Goal: Task Accomplishment & Management: Use online tool/utility

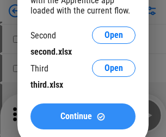
click at [83, 117] on span "Continue" at bounding box center [75, 116] width 31 height 9
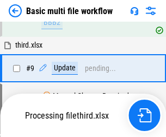
scroll to position [378, 0]
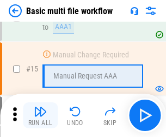
click at [40, 116] on img "button" at bounding box center [40, 111] width 13 height 13
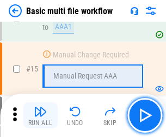
scroll to position [722, 0]
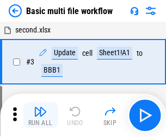
click at [40, 116] on img "button" at bounding box center [40, 111] width 13 height 13
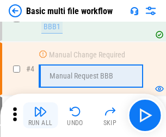
click at [40, 116] on img "button" at bounding box center [40, 111] width 13 height 13
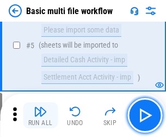
click at [40, 116] on img "button" at bounding box center [40, 111] width 13 height 13
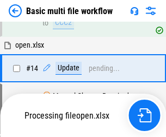
scroll to position [646, 0]
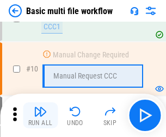
click at [40, 116] on img "button" at bounding box center [40, 111] width 13 height 13
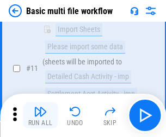
click at [40, 116] on img "button" at bounding box center [40, 111] width 13 height 13
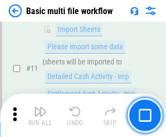
scroll to position [509, 0]
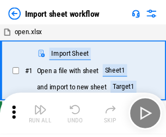
scroll to position [4, 0]
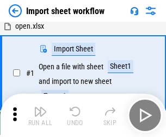
click at [40, 116] on img "button" at bounding box center [40, 111] width 13 height 13
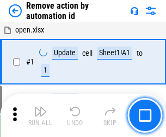
scroll to position [40, 0]
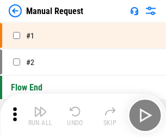
click at [40, 116] on img "button" at bounding box center [40, 111] width 13 height 13
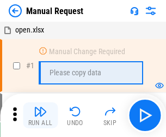
click at [40, 116] on img "button" at bounding box center [40, 111] width 13 height 13
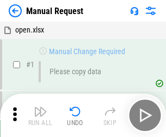
scroll to position [37, 0]
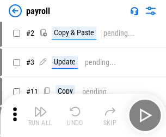
click at [40, 116] on img "button" at bounding box center [40, 111] width 13 height 13
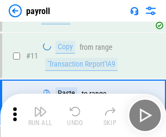
scroll to position [79, 0]
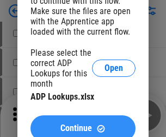
click at [83, 124] on span "Continue" at bounding box center [75, 128] width 31 height 9
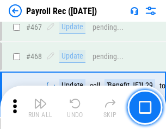
scroll to position [5785, 0]
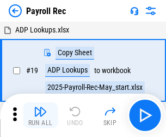
click at [40, 116] on img "button" at bounding box center [40, 111] width 13 height 13
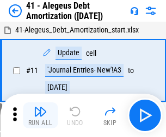
click at [40, 116] on img "button" at bounding box center [40, 111] width 13 height 13
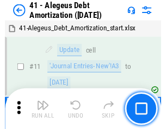
scroll to position [134, 0]
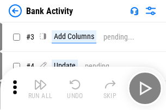
click at [40, 88] on img "button" at bounding box center [40, 84] width 13 height 13
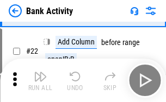
scroll to position [291, 0]
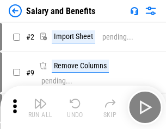
click at [40, 107] on img "button" at bounding box center [40, 103] width 13 height 13
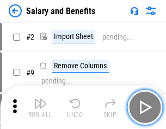
scroll to position [15, 0]
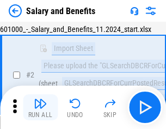
click at [40, 107] on img "button" at bounding box center [40, 103] width 13 height 13
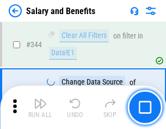
scroll to position [5083, 0]
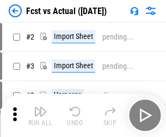
click at [40, 107] on img "button" at bounding box center [40, 111] width 13 height 13
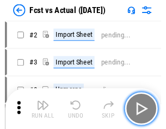
scroll to position [14, 0]
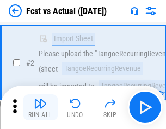
click at [40, 107] on img "button" at bounding box center [40, 103] width 13 height 13
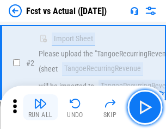
scroll to position [102, 0]
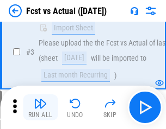
click at [40, 107] on img "button" at bounding box center [40, 103] width 13 height 13
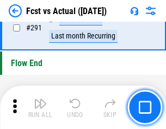
scroll to position [5137, 0]
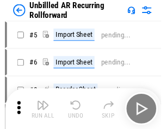
scroll to position [23, 0]
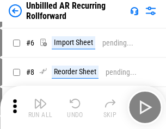
click at [40, 107] on img "button" at bounding box center [40, 103] width 13 height 13
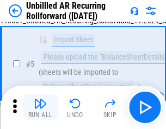
click at [40, 107] on img "button" at bounding box center [40, 103] width 13 height 13
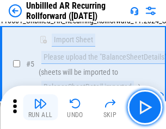
scroll to position [102, 0]
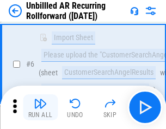
click at [40, 107] on img "button" at bounding box center [40, 103] width 13 height 13
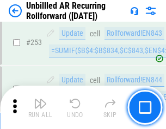
scroll to position [3687, 0]
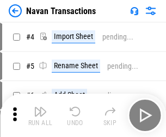
click at [40, 107] on img "button" at bounding box center [40, 111] width 13 height 13
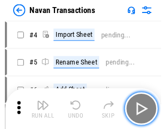
scroll to position [17, 0]
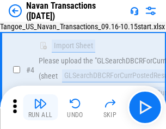
click at [40, 107] on img "button" at bounding box center [40, 103] width 13 height 13
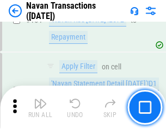
scroll to position [3519, 0]
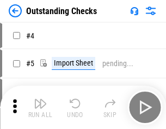
click at [40, 107] on img "button" at bounding box center [40, 103] width 13 height 13
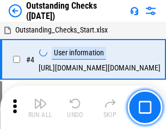
scroll to position [46, 0]
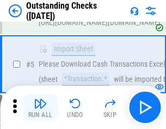
click at [40, 107] on img "button" at bounding box center [40, 103] width 13 height 13
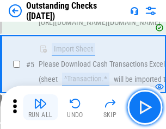
scroll to position [113, 0]
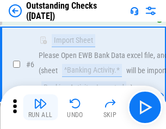
click at [40, 107] on img "button" at bounding box center [40, 103] width 13 height 13
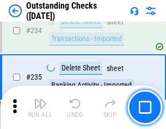
scroll to position [3296, 0]
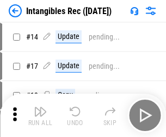
click at [40, 116] on img "button" at bounding box center [40, 111] width 13 height 13
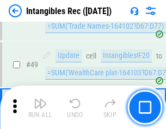
scroll to position [423, 0]
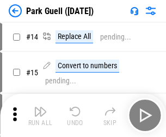
click at [40, 107] on img "button" at bounding box center [40, 111] width 13 height 13
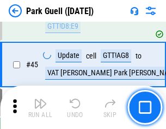
scroll to position [1358, 0]
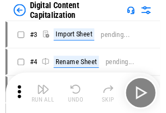
scroll to position [31, 0]
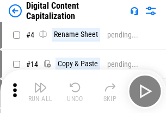
click at [40, 91] on img "button" at bounding box center [40, 87] width 13 height 13
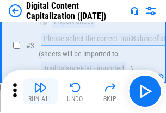
click at [40, 91] on img "button" at bounding box center [40, 87] width 13 height 13
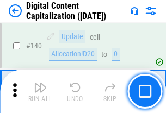
scroll to position [1151, 0]
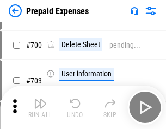
click at [40, 107] on img "button" at bounding box center [40, 103] width 13 height 13
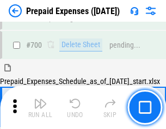
scroll to position [2921, 0]
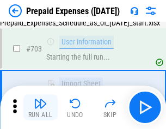
click at [40, 107] on img "button" at bounding box center [40, 103] width 13 height 13
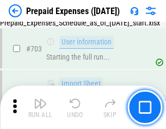
scroll to position [2985, 0]
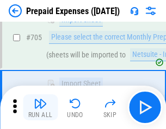
click at [40, 107] on img "button" at bounding box center [40, 103] width 13 height 13
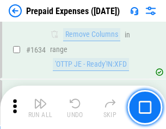
scroll to position [10569, 0]
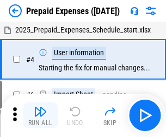
click at [40, 116] on img "button" at bounding box center [40, 111] width 13 height 13
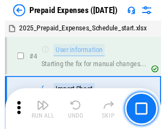
scroll to position [48, 0]
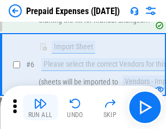
click at [40, 107] on img "button" at bounding box center [40, 103] width 13 height 13
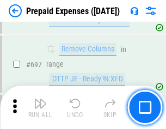
scroll to position [3780, 0]
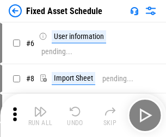
click at [40, 116] on img "button" at bounding box center [40, 111] width 13 height 13
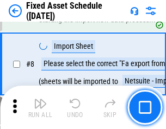
click at [40, 107] on img "button" at bounding box center [40, 103] width 13 height 13
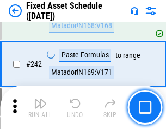
scroll to position [3363, 0]
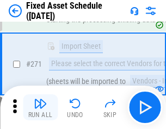
click at [40, 107] on img "button" at bounding box center [40, 103] width 13 height 13
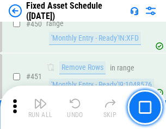
scroll to position [4852, 0]
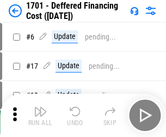
click at [40, 116] on img "button" at bounding box center [40, 111] width 13 height 13
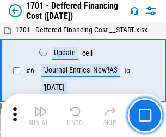
scroll to position [130, 0]
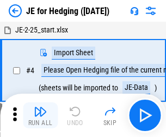
click at [40, 107] on img "button" at bounding box center [40, 111] width 13 height 13
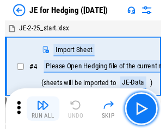
scroll to position [2, 0]
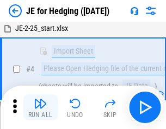
click at [40, 107] on img "button" at bounding box center [40, 103] width 13 height 13
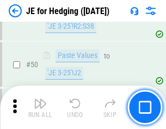
scroll to position [703, 0]
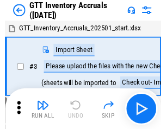
scroll to position [2, 0]
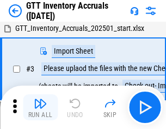
click at [40, 107] on img "button" at bounding box center [40, 103] width 13 height 13
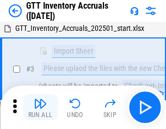
click at [40, 107] on img "button" at bounding box center [40, 103] width 13 height 13
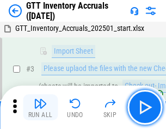
scroll to position [70, 0]
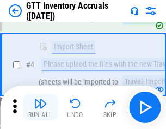
click at [40, 107] on img "button" at bounding box center [40, 103] width 13 height 13
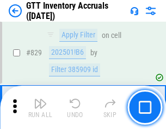
scroll to position [8239, 0]
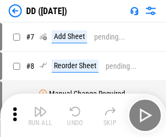
click at [40, 116] on img "button" at bounding box center [40, 111] width 13 height 13
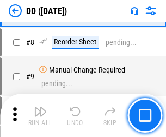
scroll to position [105, 0]
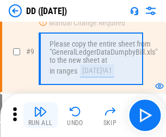
click at [40, 116] on img "button" at bounding box center [40, 111] width 13 height 13
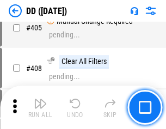
scroll to position [4857, 0]
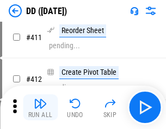
click at [40, 107] on img "button" at bounding box center [40, 103] width 13 height 13
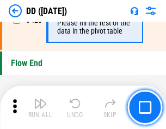
scroll to position [5196, 0]
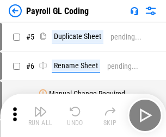
click at [40, 116] on img "button" at bounding box center [40, 111] width 13 height 13
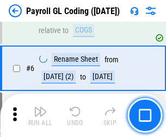
scroll to position [130, 0]
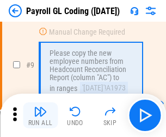
click at [40, 116] on img "button" at bounding box center [40, 111] width 13 height 13
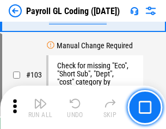
scroll to position [2547, 0]
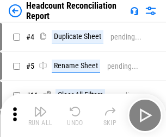
click at [40, 116] on img "button" at bounding box center [40, 111] width 13 height 13
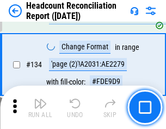
scroll to position [1305, 0]
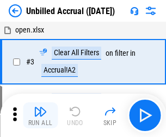
click at [40, 116] on img "button" at bounding box center [40, 111] width 13 height 13
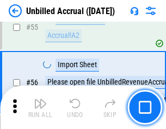
scroll to position [1133, 0]
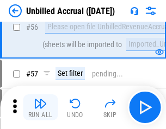
click at [40, 107] on img "button" at bounding box center [40, 103] width 13 height 13
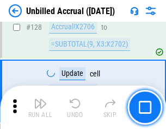
scroll to position [3233, 0]
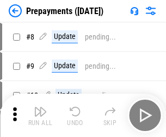
click at [40, 116] on img "button" at bounding box center [40, 111] width 13 height 13
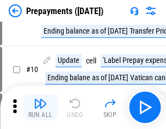
scroll to position [68, 0]
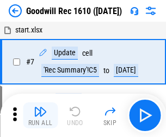
click at [40, 116] on img "button" at bounding box center [40, 111] width 13 height 13
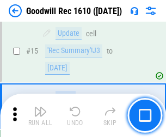
scroll to position [186, 0]
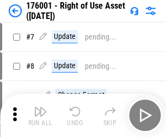
click at [40, 116] on img "button" at bounding box center [40, 111] width 13 height 13
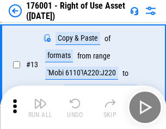
scroll to position [70, 0]
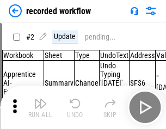
click at [40, 107] on img "button" at bounding box center [40, 103] width 13 height 13
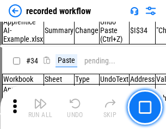
scroll to position [3393, 0]
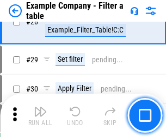
scroll to position [993, 0]
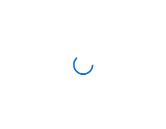
scroll to position [17, 0]
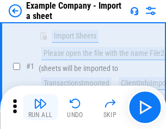
click at [40, 107] on img "button" at bounding box center [40, 103] width 13 height 13
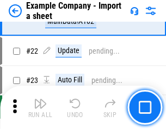
scroll to position [240, 0]
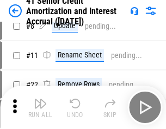
click at [40, 107] on img "button" at bounding box center [40, 103] width 13 height 13
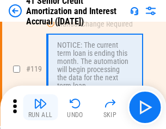
click at [40, 107] on img "button" at bounding box center [40, 103] width 13 height 13
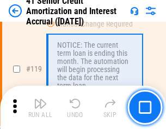
scroll to position [1024, 0]
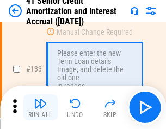
click at [40, 107] on img "button" at bounding box center [40, 103] width 13 height 13
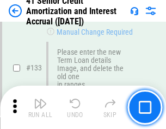
scroll to position [1134, 0]
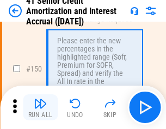
click at [40, 107] on img "button" at bounding box center [40, 103] width 13 height 13
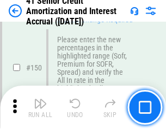
scroll to position [1248, 0]
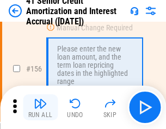
click at [40, 107] on img "button" at bounding box center [40, 103] width 13 height 13
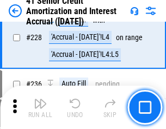
scroll to position [2431, 0]
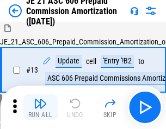
click at [40, 107] on img "button" at bounding box center [40, 103] width 13 height 13
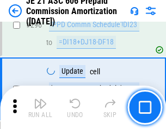
scroll to position [1997, 0]
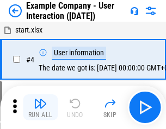
click at [40, 107] on img "button" at bounding box center [40, 103] width 13 height 13
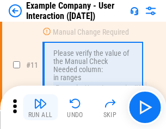
click at [40, 107] on img "button" at bounding box center [40, 103] width 13 height 13
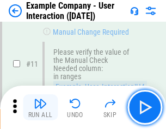
scroll to position [235, 0]
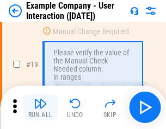
click at [40, 107] on img "button" at bounding box center [40, 103] width 13 height 13
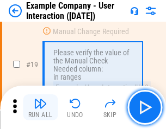
click at [40, 107] on img "button" at bounding box center [40, 103] width 13 height 13
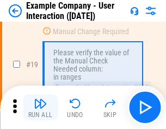
click at [40, 107] on img "button" at bounding box center [40, 103] width 13 height 13
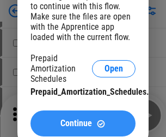
click at [83, 124] on span "Continue" at bounding box center [75, 123] width 31 height 9
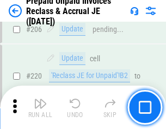
scroll to position [1407, 0]
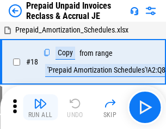
click at [40, 107] on img "button" at bounding box center [40, 103] width 13 height 13
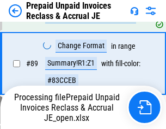
scroll to position [886, 0]
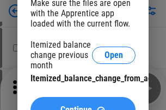
click at [83, 106] on span "Continue" at bounding box center [75, 110] width 31 height 9
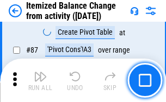
scroll to position [1061, 0]
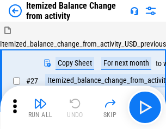
scroll to position [17, 0]
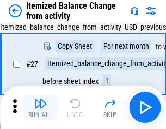
click at [40, 107] on img "button" at bounding box center [40, 103] width 13 height 13
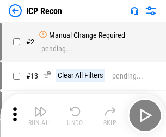
scroll to position [5, 0]
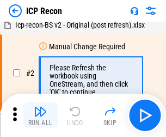
click at [40, 116] on img "button" at bounding box center [40, 111] width 13 height 13
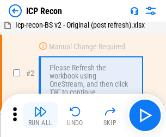
click at [40, 116] on img "button" at bounding box center [40, 111] width 13 height 13
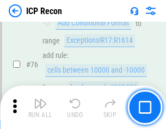
scroll to position [975, 0]
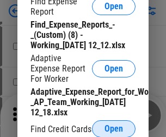
click at [113, 129] on span "Open" at bounding box center [113, 129] width 18 height 9
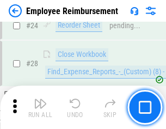
scroll to position [508, 0]
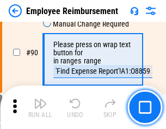
click at [40, 107] on img "button" at bounding box center [40, 103] width 13 height 13
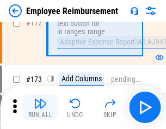
click at [40, 107] on img "button" at bounding box center [40, 103] width 13 height 13
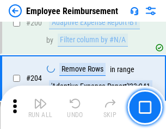
scroll to position [2746, 0]
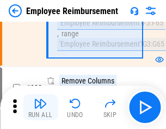
click at [40, 107] on img "button" at bounding box center [40, 103] width 13 height 13
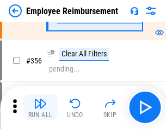
click at [40, 107] on img "button" at bounding box center [40, 103] width 13 height 13
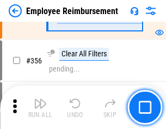
scroll to position [5783, 0]
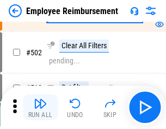
click at [40, 107] on img "button" at bounding box center [40, 103] width 13 height 13
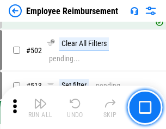
scroll to position [6899, 0]
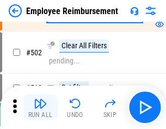
click at [40, 107] on img "button" at bounding box center [40, 103] width 13 height 13
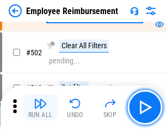
click at [40, 107] on img "button" at bounding box center [40, 103] width 13 height 13
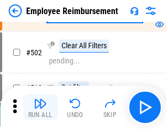
click at [40, 107] on img "button" at bounding box center [40, 103] width 13 height 13
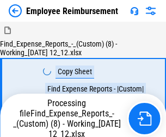
scroll to position [37, 0]
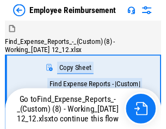
scroll to position [37, 0]
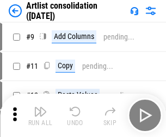
click at [40, 116] on img "button" at bounding box center [40, 111] width 13 height 13
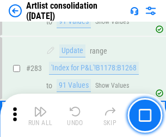
scroll to position [4489, 0]
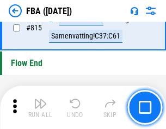
scroll to position [9717, 0]
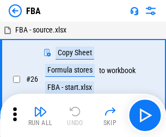
scroll to position [11, 0]
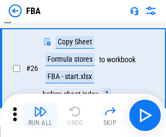
click at [40, 116] on img "button" at bounding box center [40, 111] width 13 height 13
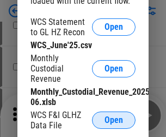
click at [113, 120] on span "Open" at bounding box center [113, 120] width 18 height 9
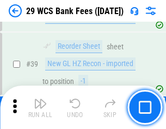
scroll to position [217, 0]
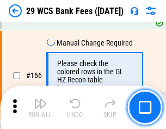
click at [40, 107] on img "button" at bounding box center [40, 103] width 13 height 13
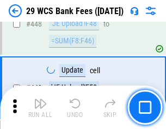
scroll to position [5256, 0]
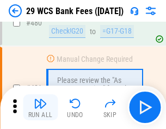
click at [40, 107] on img "button" at bounding box center [40, 103] width 13 height 13
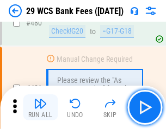
scroll to position [5597, 0]
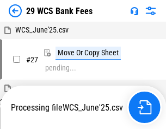
scroll to position [217, 0]
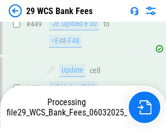
scroll to position [5346, 0]
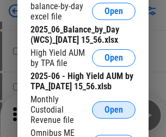
click at [113, 115] on span "Open" at bounding box center [113, 110] width 18 height 9
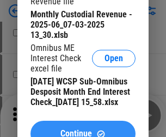
click at [83, 130] on span "Continue" at bounding box center [75, 134] width 31 height 9
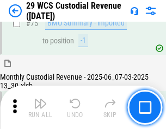
scroll to position [1134, 0]
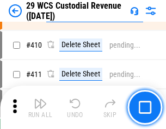
click at [40, 107] on img "button" at bounding box center [40, 103] width 13 height 13
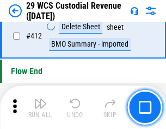
scroll to position [5184, 0]
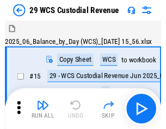
scroll to position [26, 0]
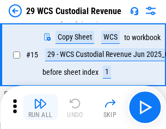
click at [40, 107] on img "button" at bounding box center [40, 103] width 13 height 13
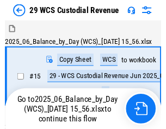
scroll to position [26, 0]
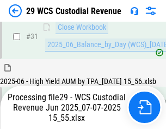
scroll to position [557, 0]
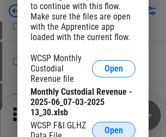
click at [113, 129] on span "Open" at bounding box center [113, 130] width 18 height 9
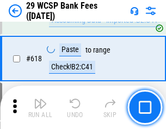
scroll to position [5798, 0]
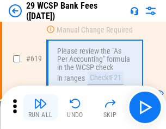
click at [40, 107] on img "button" at bounding box center [40, 103] width 13 height 13
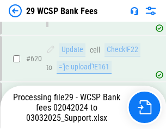
scroll to position [6108, 0]
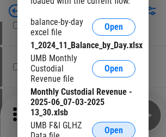
click at [113, 129] on span "Open" at bounding box center [113, 130] width 18 height 9
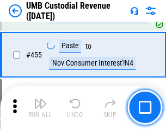
scroll to position [4632, 0]
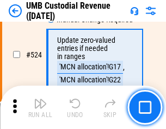
click at [40, 107] on img "button" at bounding box center [40, 103] width 13 height 13
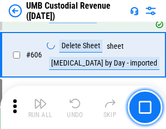
scroll to position [6266, 0]
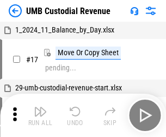
click at [40, 116] on img "button" at bounding box center [40, 111] width 13 height 13
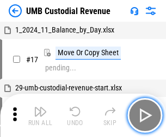
scroll to position [8, 0]
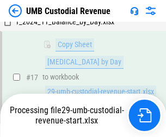
scroll to position [159, 0]
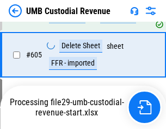
scroll to position [6194, 0]
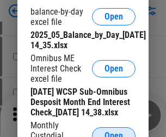
click at [113, 132] on span "Open" at bounding box center [113, 136] width 18 height 9
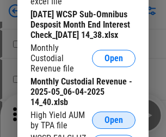
click at [113, 125] on span "Open" at bounding box center [113, 120] width 18 height 9
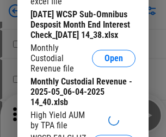
scroll to position [208, 0]
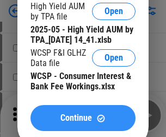
click at [83, 123] on span "Continue" at bounding box center [75, 118] width 31 height 9
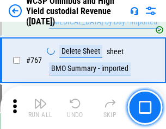
scroll to position [8845, 0]
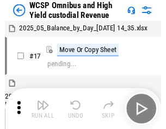
scroll to position [6, 0]
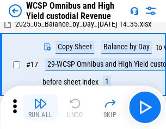
click at [40, 107] on img "button" at bounding box center [40, 103] width 13 height 13
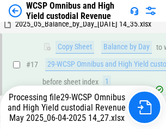
scroll to position [226, 0]
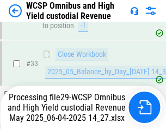
scroll to position [482, 0]
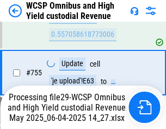
scroll to position [8820, 0]
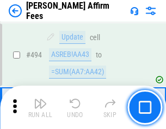
scroll to position [2952, 0]
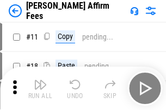
click at [40, 80] on img "button" at bounding box center [40, 84] width 13 height 13
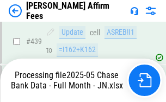
scroll to position [2809, 0]
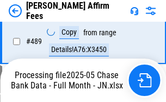
scroll to position [2847, 0]
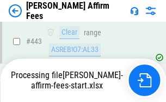
scroll to position [2847, 0]
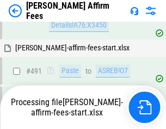
scroll to position [2952, 0]
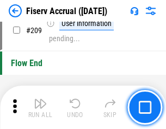
scroll to position [3371, 0]
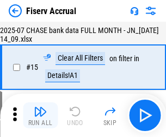
click at [40, 116] on img "button" at bounding box center [40, 111] width 13 height 13
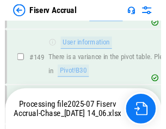
scroll to position [2325, 0]
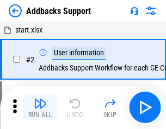
click at [40, 107] on img "button" at bounding box center [40, 103] width 13 height 13
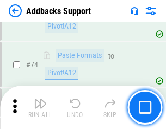
scroll to position [790, 0]
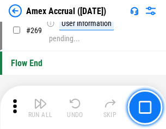
scroll to position [3312, 0]
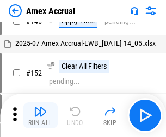
click at [40, 116] on img "button" at bounding box center [40, 111] width 13 height 13
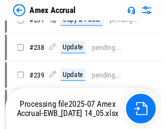
scroll to position [2546, 0]
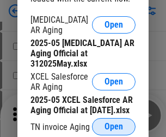
click at [113, 124] on span "Open" at bounding box center [113, 127] width 18 height 9
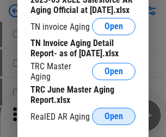
click at [113, 113] on span "Open" at bounding box center [113, 116] width 18 height 9
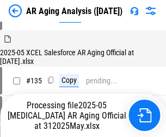
scroll to position [414, 0]
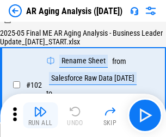
click at [40, 116] on img "button" at bounding box center [40, 111] width 13 height 13
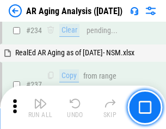
scroll to position [1683, 0]
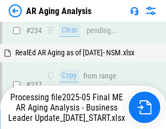
scroll to position [1670, 0]
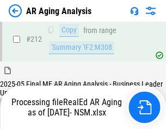
scroll to position [1623, 0]
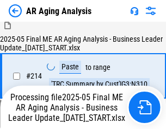
scroll to position [1623, 0]
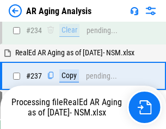
scroll to position [1670, 0]
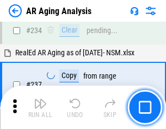
scroll to position [1670, 0]
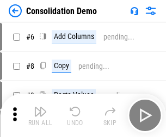
click at [40, 116] on img "button" at bounding box center [40, 111] width 13 height 13
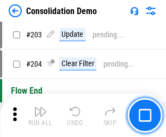
scroll to position [3404, 0]
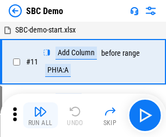
click at [40, 116] on img "button" at bounding box center [40, 111] width 13 height 13
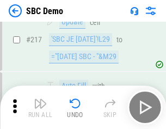
scroll to position [2680, 0]
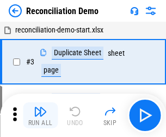
click at [40, 116] on img "button" at bounding box center [40, 111] width 13 height 13
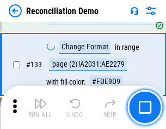
scroll to position [1289, 0]
